Goal: Navigation & Orientation: Go to known website

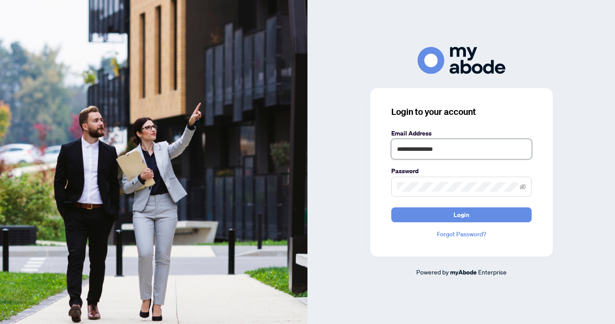
click at [463, 145] on input "**********" at bounding box center [461, 149] width 140 height 20
click at [460, 148] on input "**********" at bounding box center [461, 149] width 140 height 20
type input "**********"
click at [433, 216] on button "Login" at bounding box center [461, 214] width 140 height 15
